Goal: Information Seeking & Learning: Find specific page/section

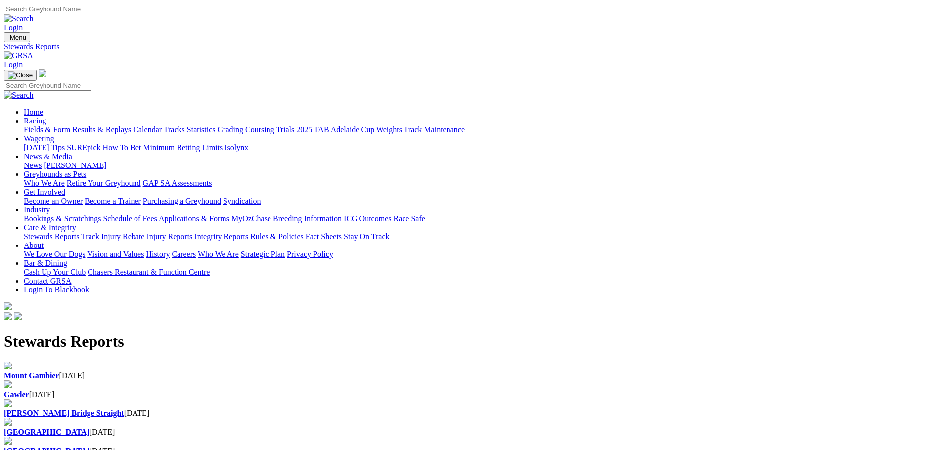
click at [592, 418] on div "Angle Park 07 Oct 2025" at bounding box center [471, 427] width 934 height 19
click at [12, 399] on img at bounding box center [8, 403] width 8 height 8
click at [29, 390] on b "Gawler" at bounding box center [16, 394] width 25 height 8
